Goal: Find specific page/section

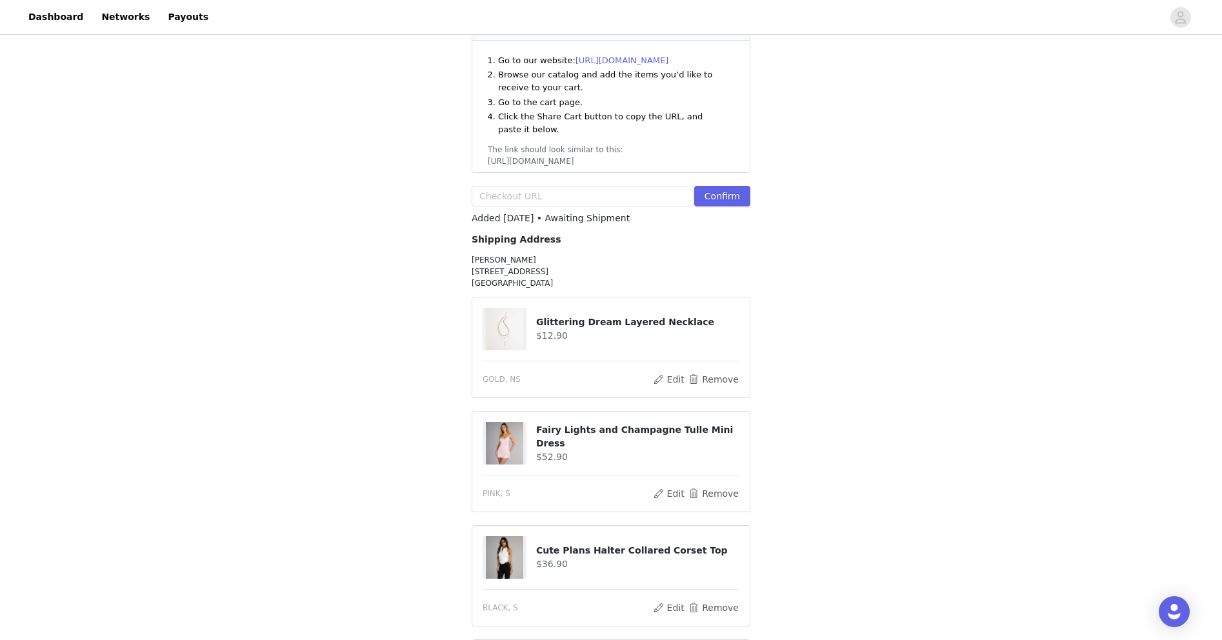
scroll to position [222, 0]
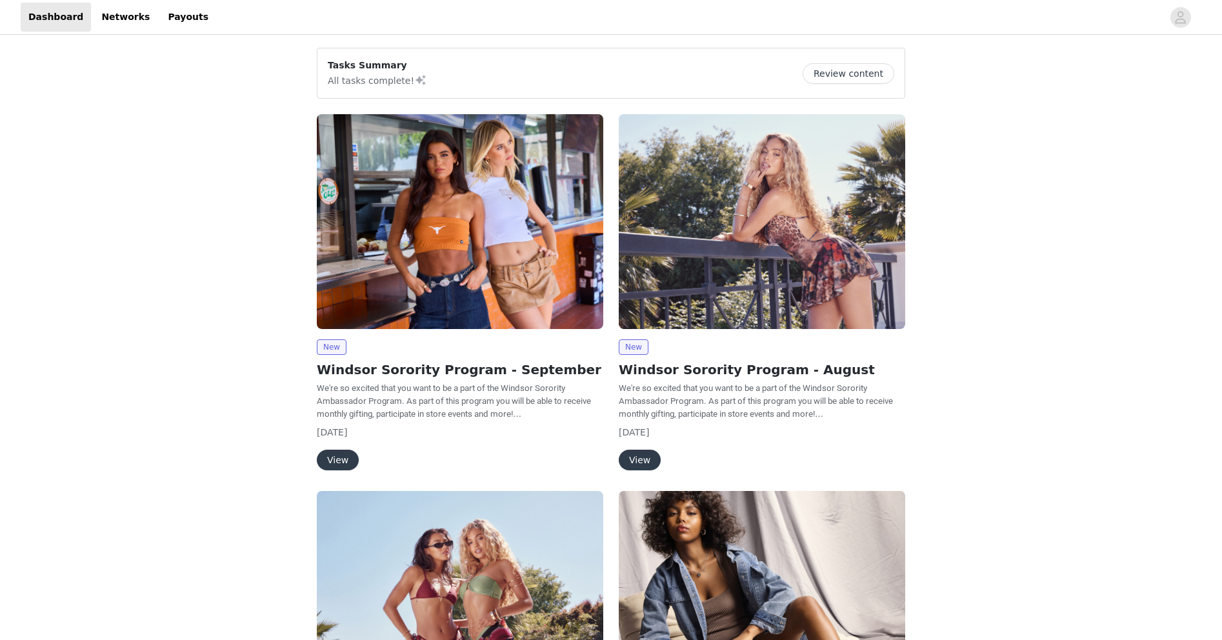
click at [343, 450] on button "View" at bounding box center [338, 460] width 42 height 21
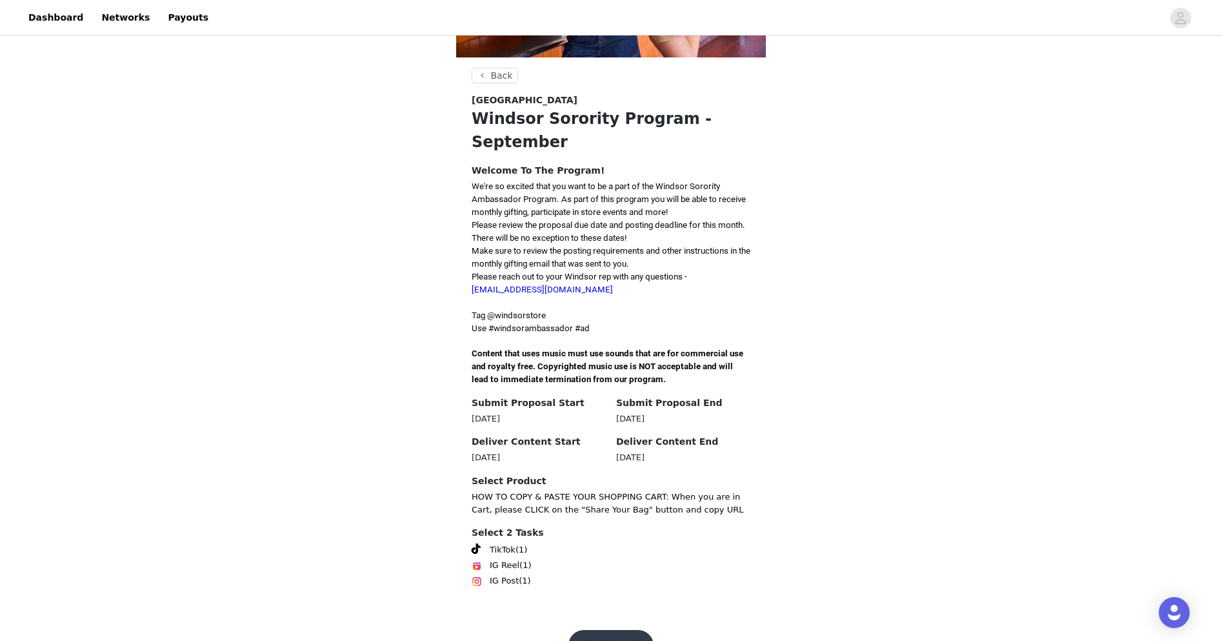
scroll to position [188, 0]
